Goal: Information Seeking & Learning: Learn about a topic

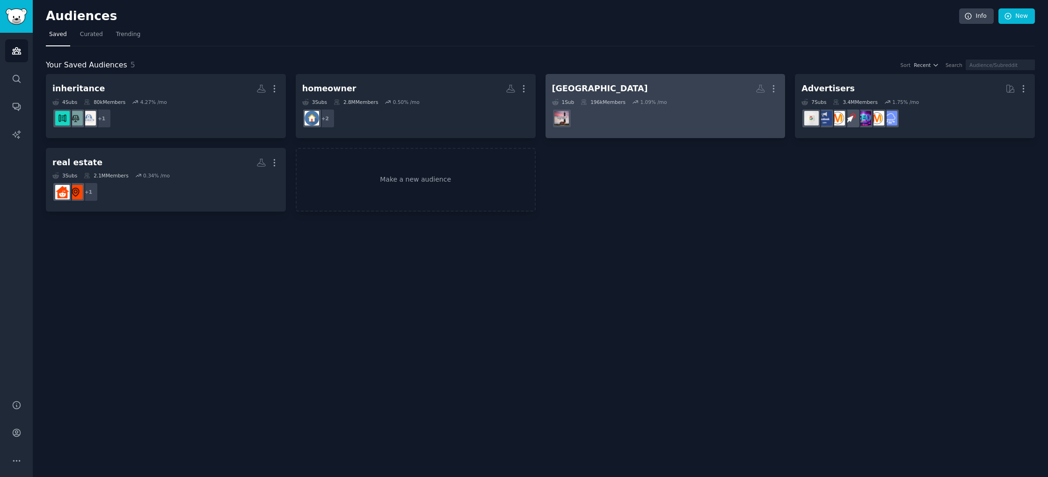
click at [632, 97] on div "Long Island More 1 Sub 196k Members 1.09 % /mo" at bounding box center [665, 105] width 227 height 51
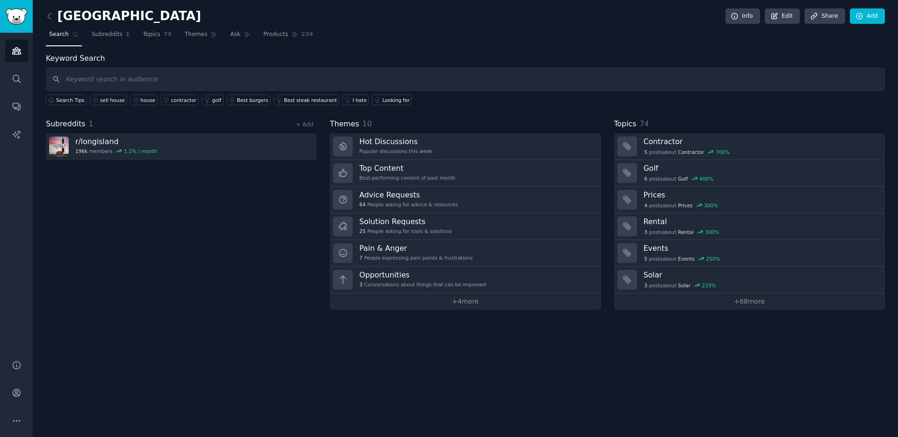
drag, startPoint x: 209, startPoint y: 243, endPoint x: 133, endPoint y: 179, distance: 98.9
click at [202, 239] on div "Subreddits 1 + Add r/ longisland 196k members 1.1 % / month" at bounding box center [181, 213] width 271 height 191
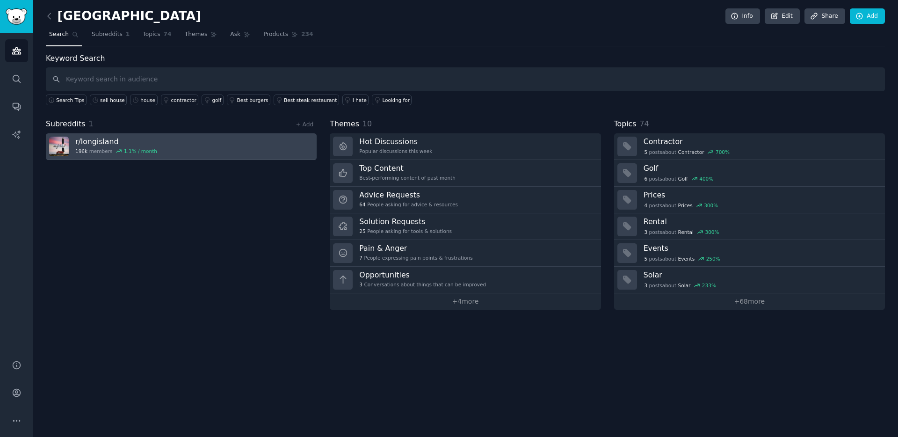
click at [93, 142] on h3 "r/ longisland" at bounding box center [116, 142] width 82 height 10
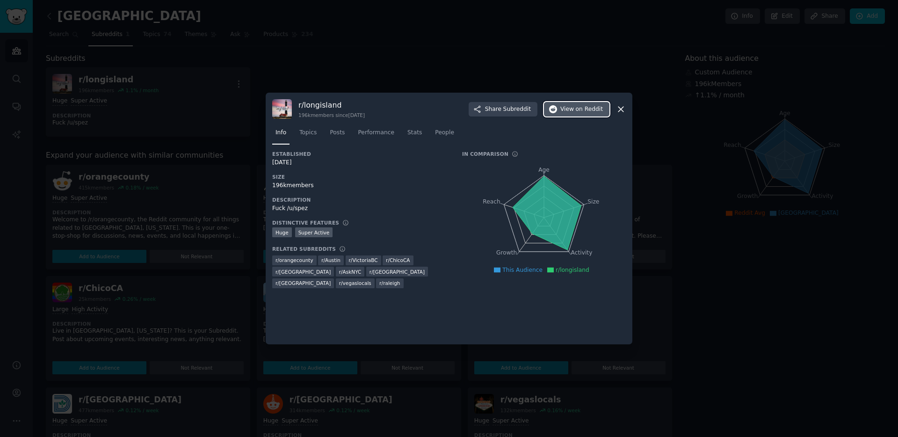
click at [578, 115] on button "View on Reddit" at bounding box center [576, 109] width 65 height 15
click at [382, 62] on div at bounding box center [449, 218] width 898 height 437
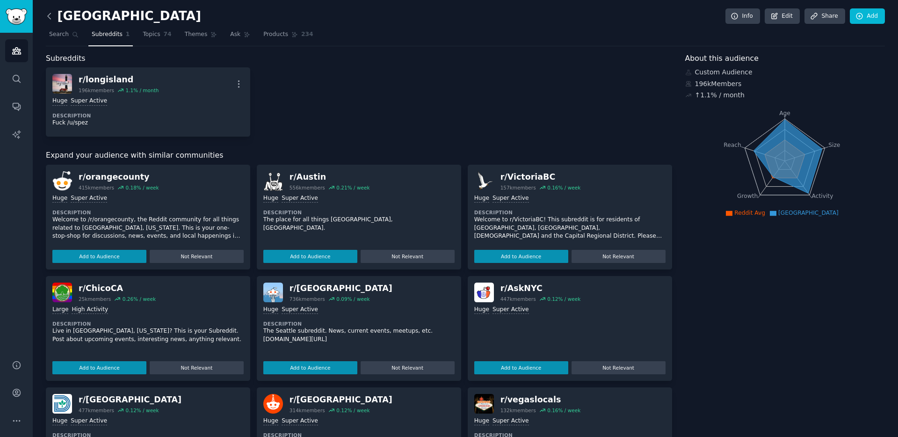
click at [48, 14] on icon at bounding box center [49, 16] width 10 height 10
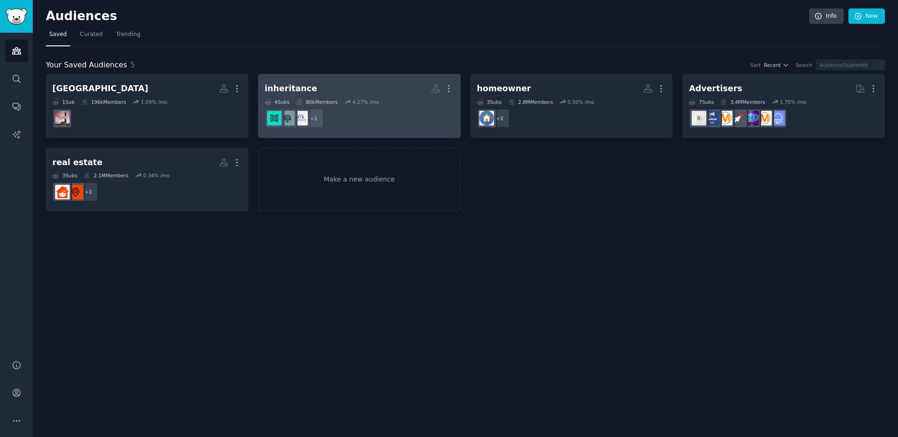
click at [383, 113] on dd "r/inheritance + 1" at bounding box center [359, 118] width 189 height 26
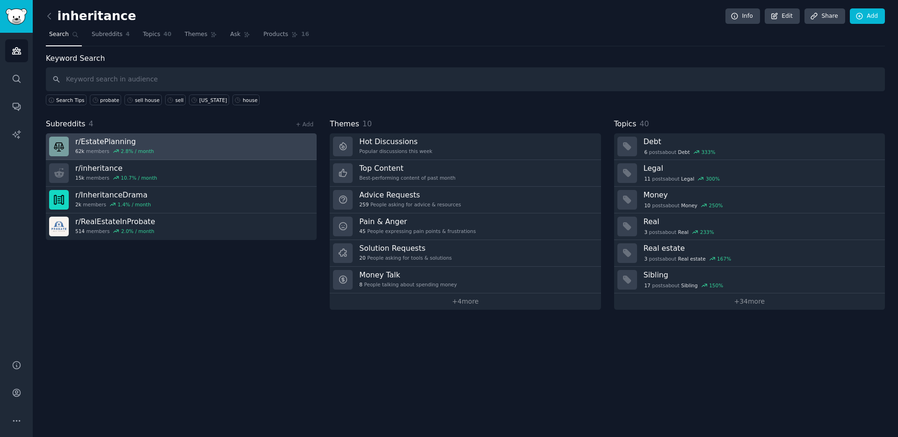
click at [174, 145] on link "r/ EstatePlanning 62k members 2.8 % / month" at bounding box center [181, 146] width 271 height 27
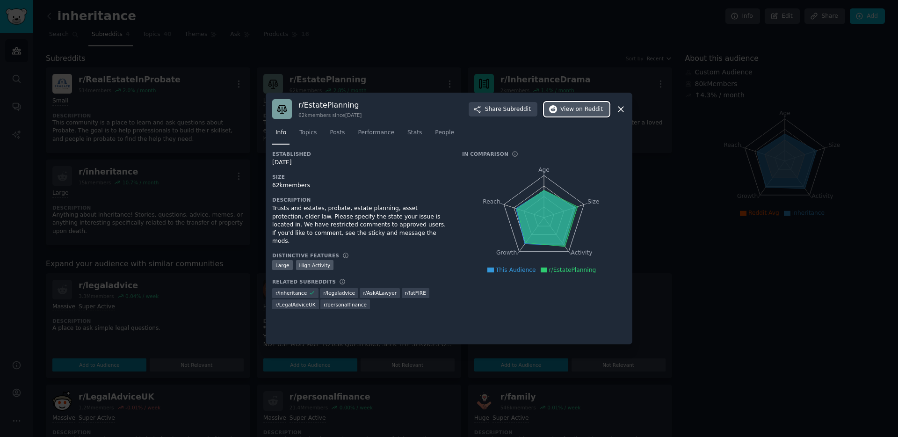
click at [581, 108] on span "on Reddit" at bounding box center [589, 109] width 27 height 8
click at [621, 47] on div at bounding box center [449, 218] width 898 height 437
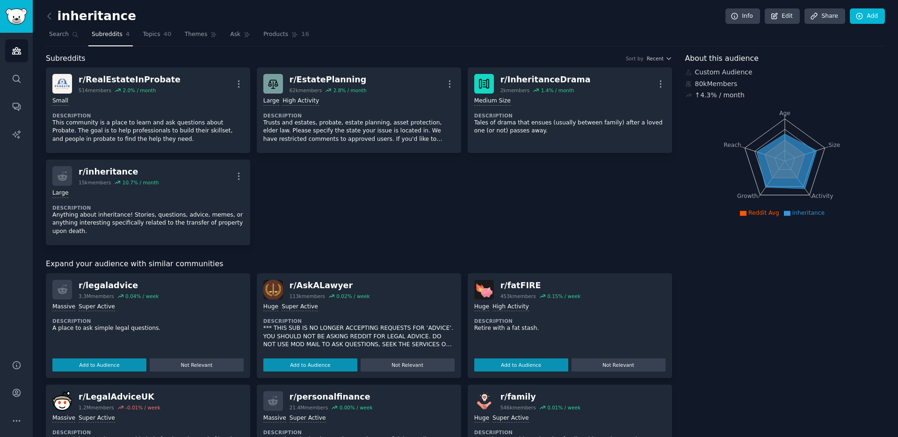
click at [394, 191] on div "r/ RealEstateInProbate 514 members 2.0 % / month More Small Description This co…" at bounding box center [359, 156] width 626 height 178
click at [51, 20] on icon at bounding box center [49, 16] width 10 height 10
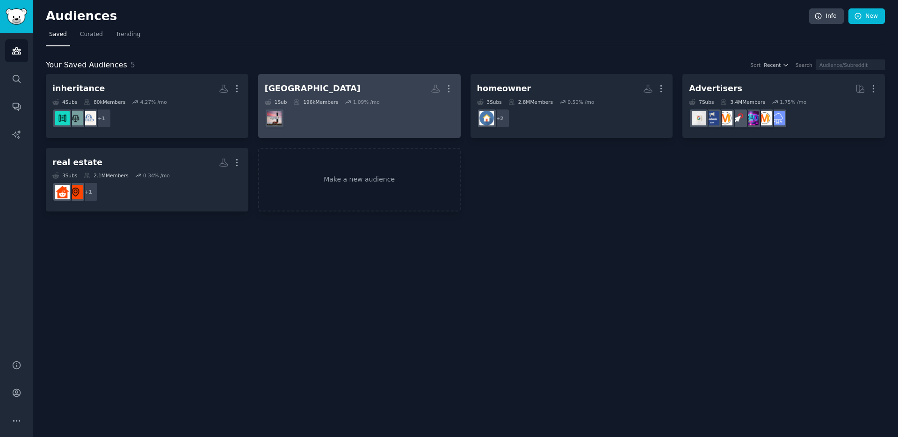
click at [349, 107] on dd at bounding box center [359, 118] width 189 height 26
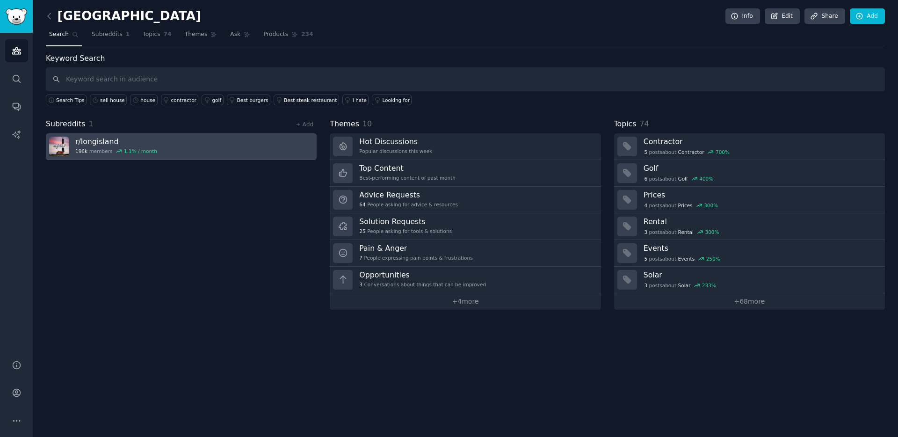
click at [167, 152] on link "r/ longisland 196k members 1.1 % / month" at bounding box center [181, 146] width 271 height 27
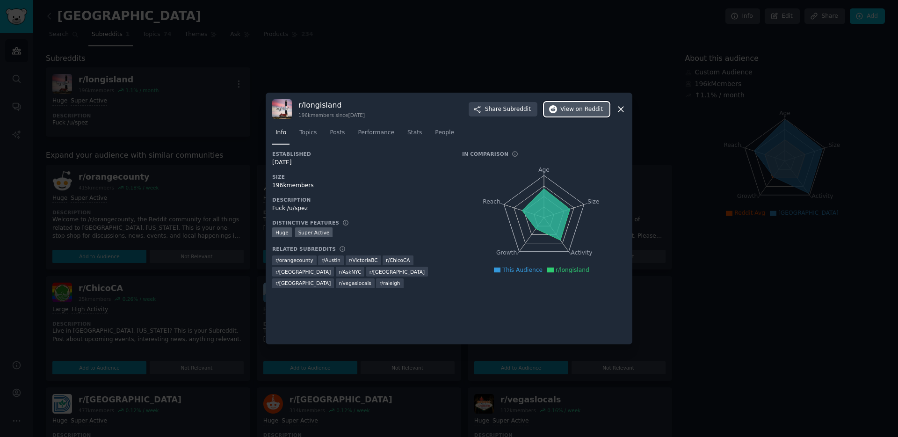
click at [595, 113] on button "View on Reddit" at bounding box center [576, 109] width 65 height 15
click at [617, 109] on icon at bounding box center [621, 109] width 10 height 10
